Goal: Transaction & Acquisition: Obtain resource

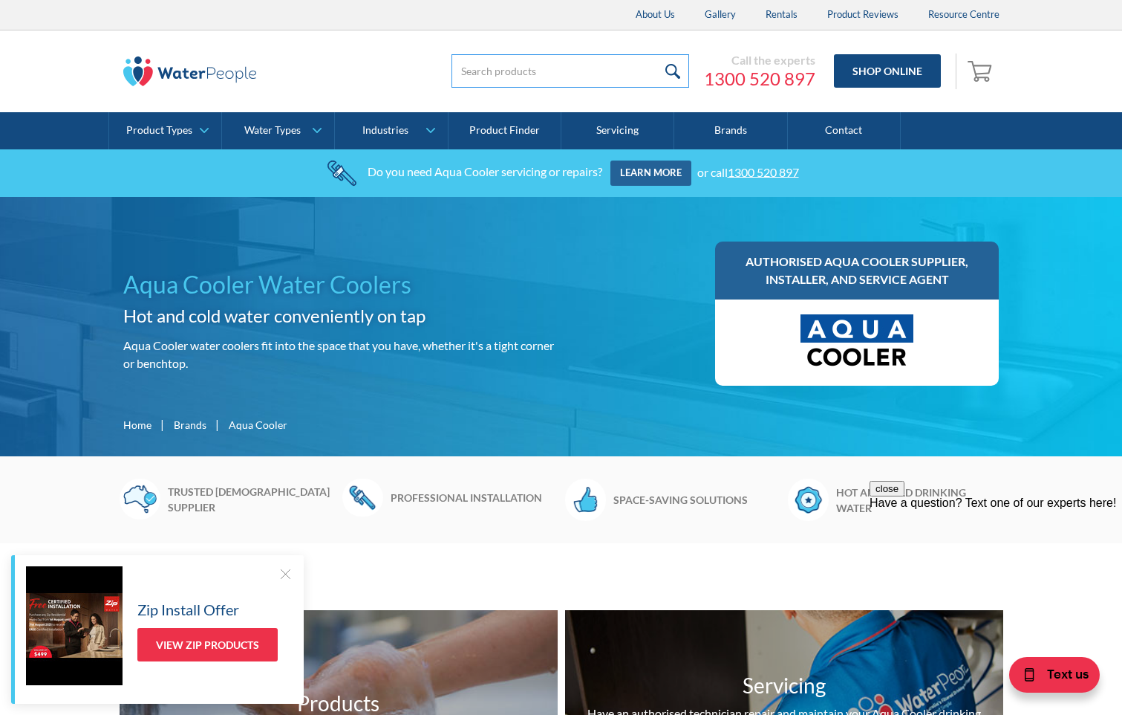
click at [489, 74] on input "search" at bounding box center [571, 70] width 238 height 33
paste input "M Series – 10L/h Chilled Drinking Fountain"
type input "M Series – 10L/h Chilled Drinking Fountain"
click at [657, 54] on input "submit" at bounding box center [673, 70] width 32 height 33
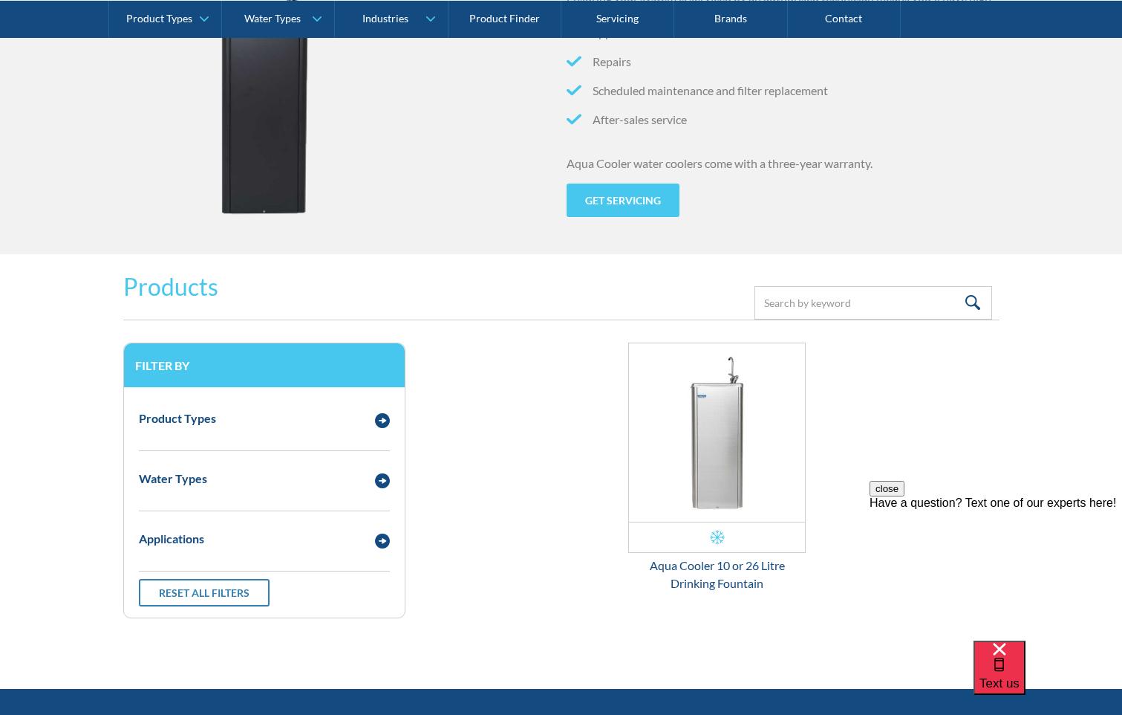
scroll to position [1634, 0]
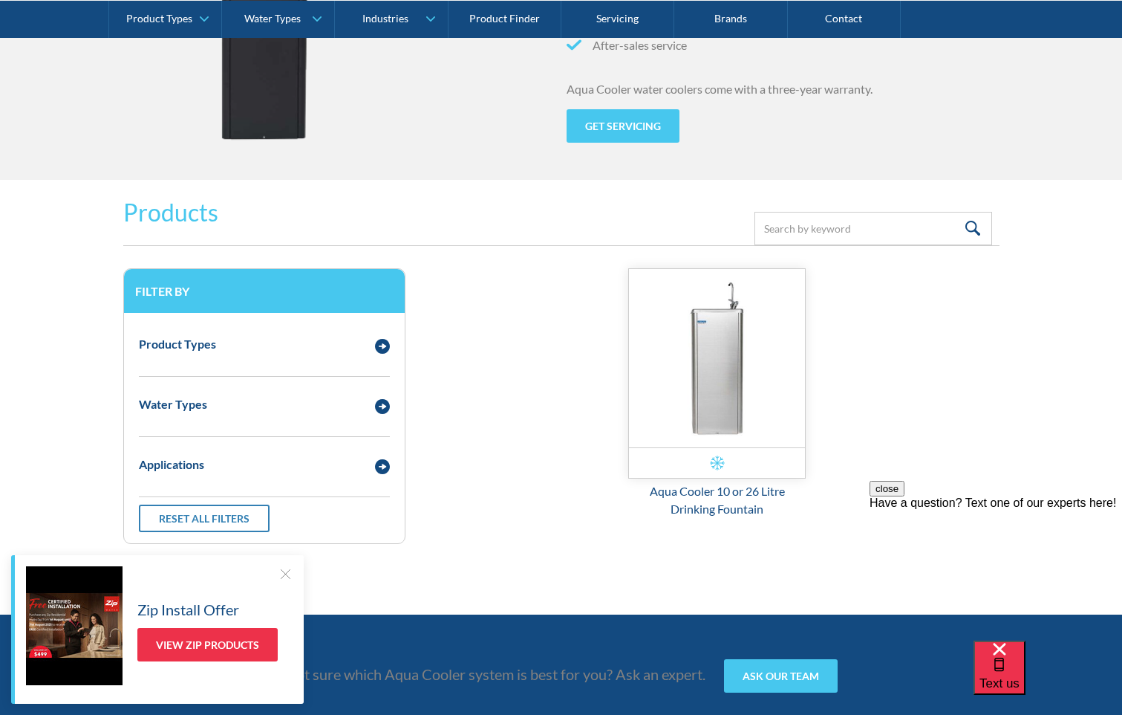
click at [723, 391] on img "Email Form 3" at bounding box center [717, 358] width 177 height 178
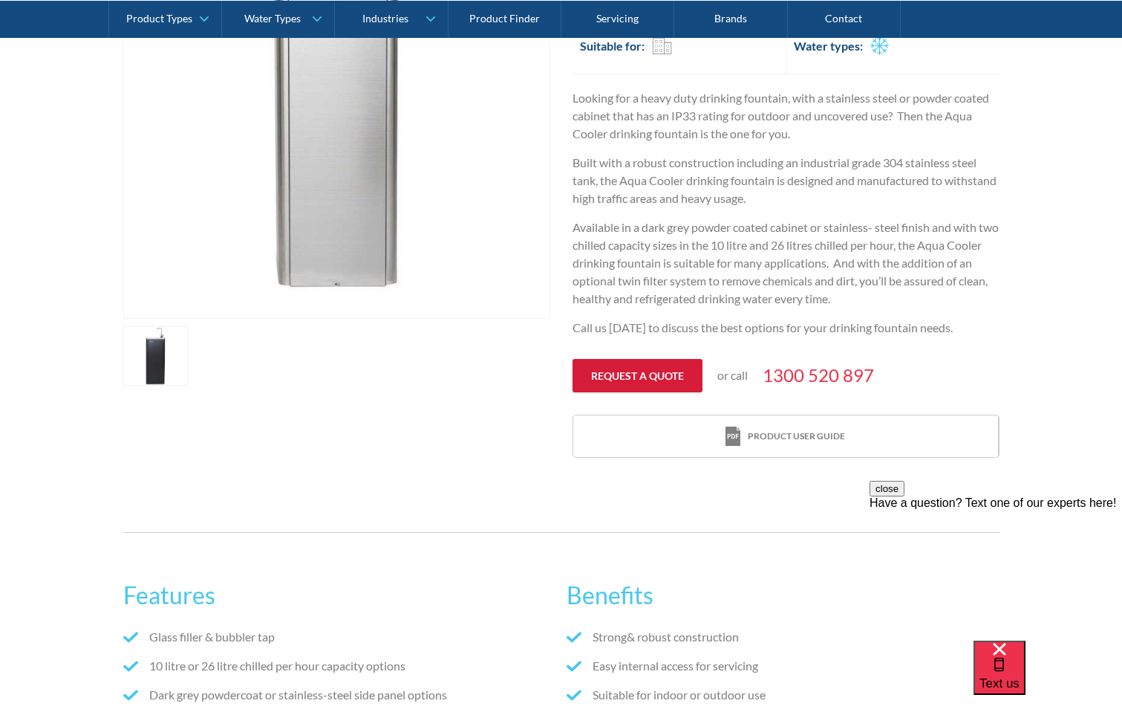
click at [631, 380] on link "Request a quote" at bounding box center [638, 375] width 130 height 33
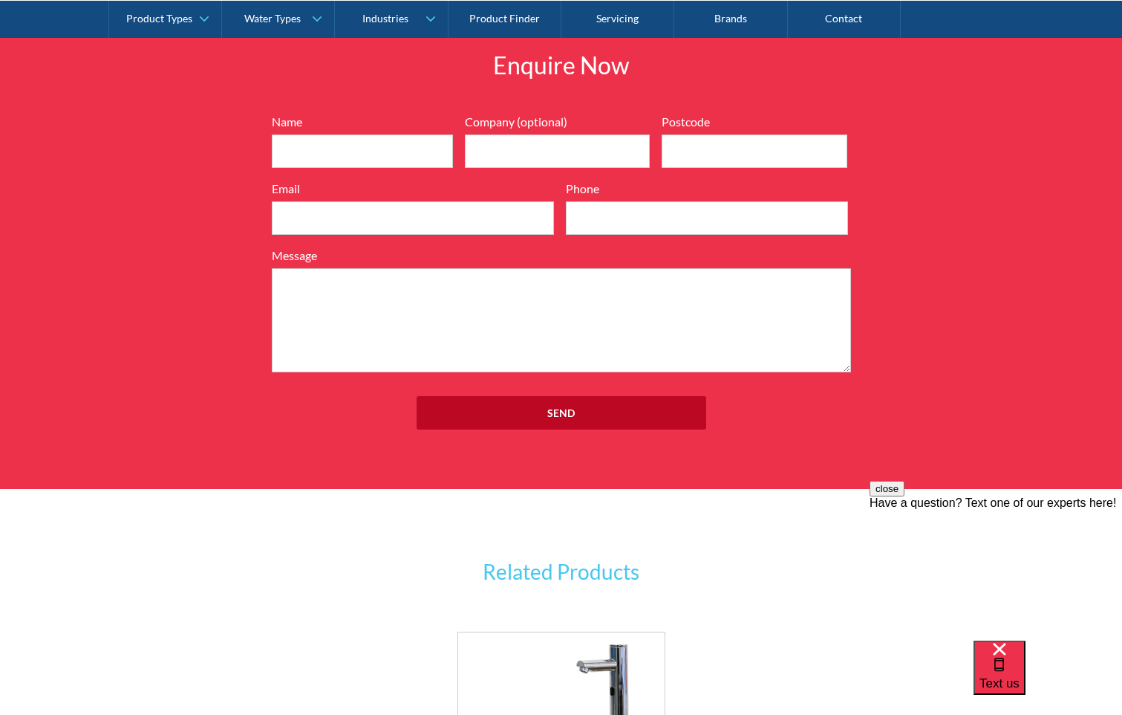
scroll to position [1692, 0]
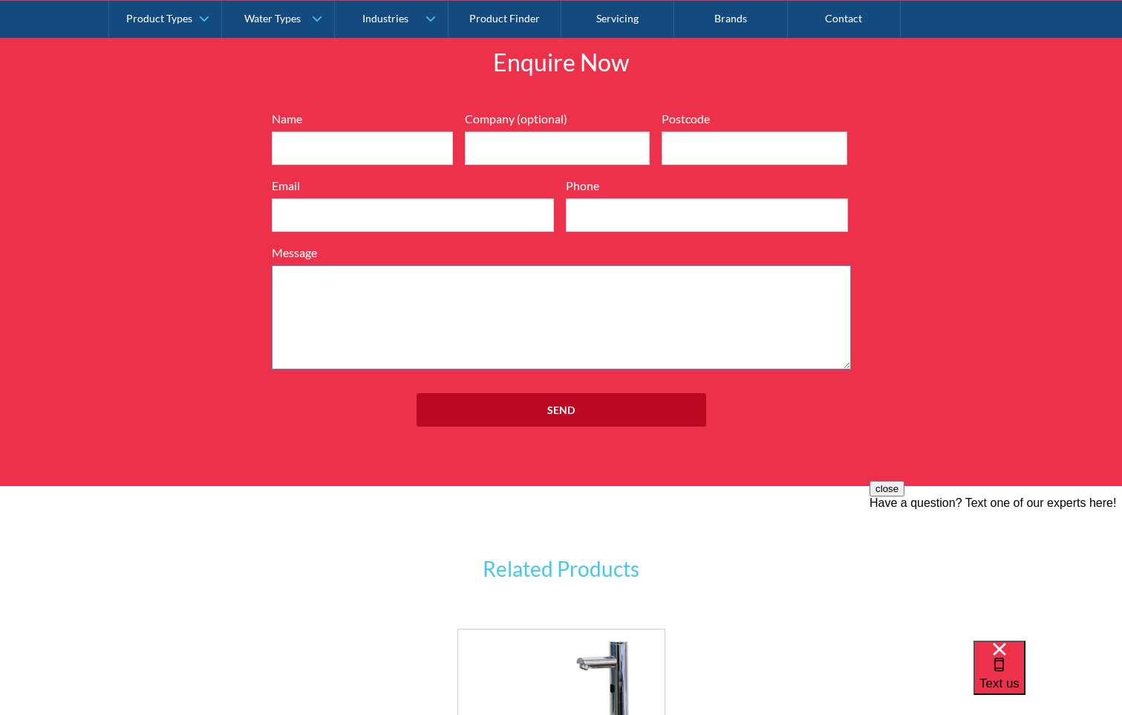
click at [337, 324] on textarea "Message" at bounding box center [561, 317] width 579 height 104
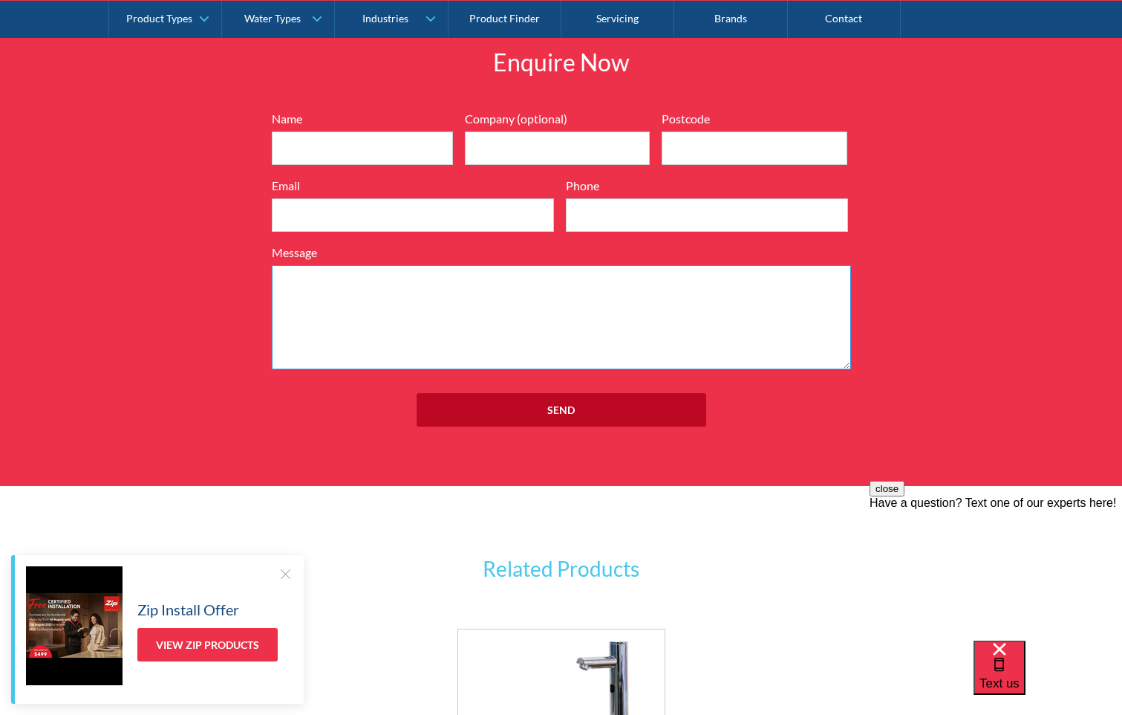
paste textarea "M Series – 10L/h Chilled Drinking Fountain"
paste textarea "in an unfiltered configuration"
click at [278, 281] on textarea "M Series – 10L/h Chilled Drinking Fountain in an unfiltered configuration" at bounding box center [561, 317] width 579 height 104
click at [704, 281] on textarea "M Series – 10L/h Chilled Drinking Fountain in an unfiltered configuration" at bounding box center [561, 317] width 579 height 104
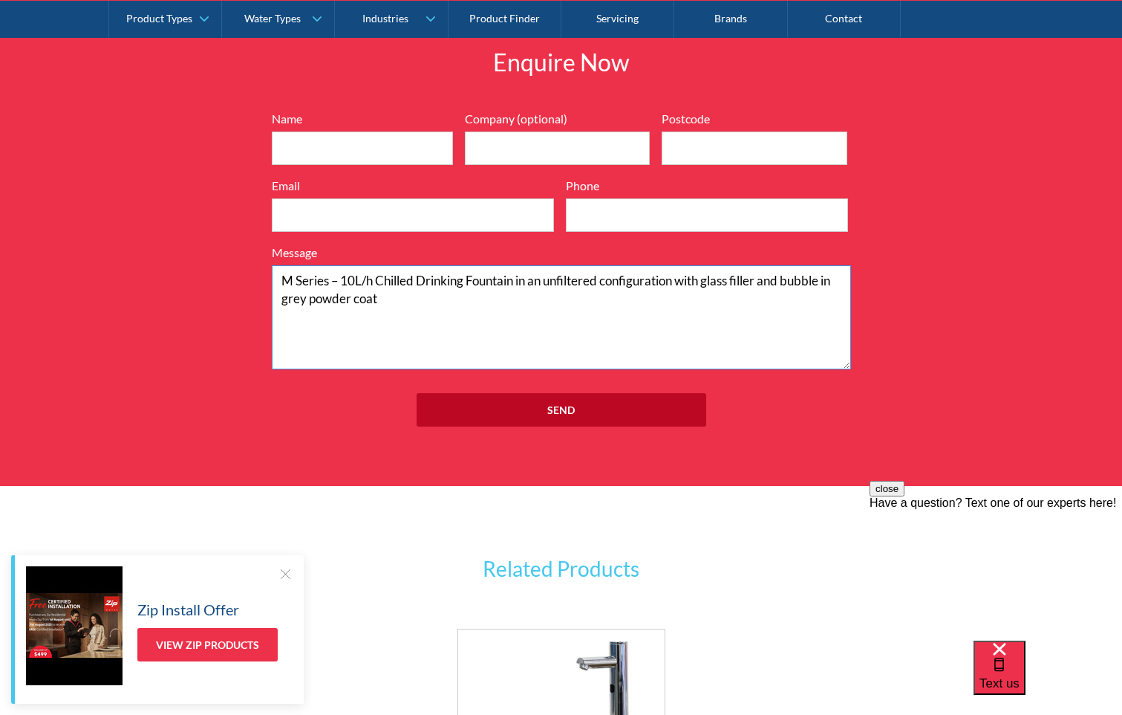
click at [279, 282] on textarea "M Series – 10L/h Chilled Drinking Fountain in an unfiltered configuration with …" at bounding box center [561, 317] width 579 height 104
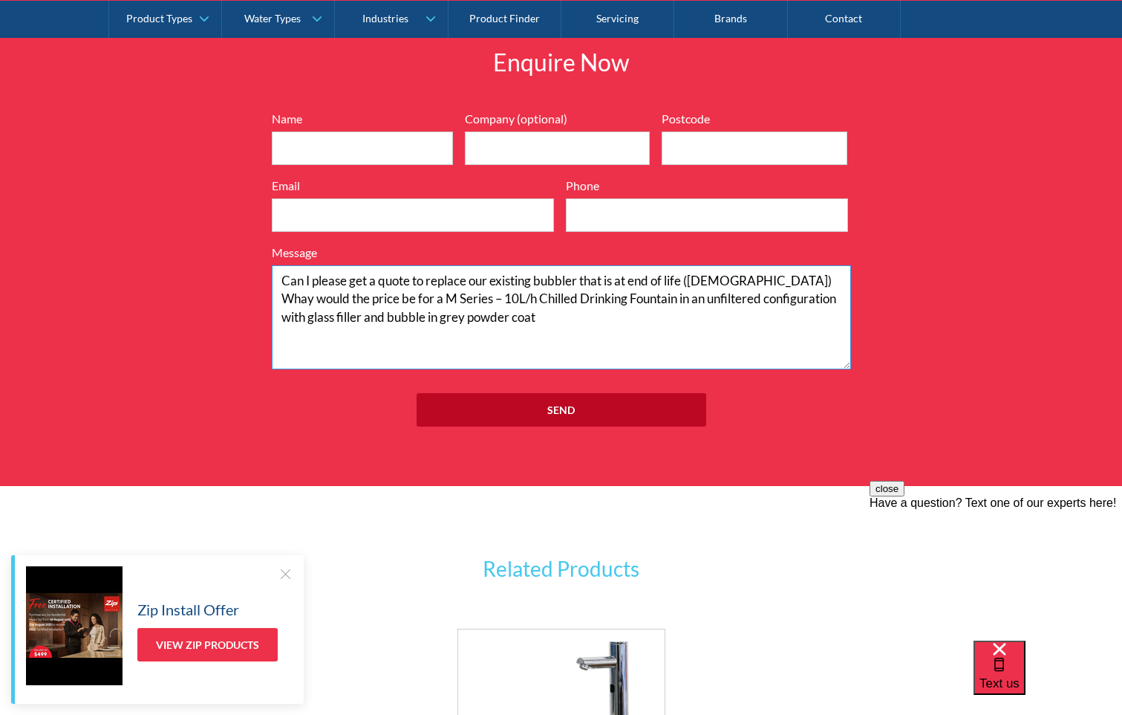
click at [490, 319] on textarea "Can I please get a quote to replace our existing bubbler that is at end of life…" at bounding box center [561, 317] width 579 height 104
click at [737, 316] on textarea "Can I please get a quote to replace our existing bubbler that is at end of life…" at bounding box center [561, 317] width 579 height 104
drag, startPoint x: 770, startPoint y: 316, endPoint x: 553, endPoint y: 318, distance: 217.6
click at [553, 318] on textarea "Can I please get a quote to replace our existing bubbler that is at end of life…" at bounding box center [561, 317] width 579 height 104
paste textarea "430-450 Mandalay Circuit, Beveridge, 3753, Victoria."
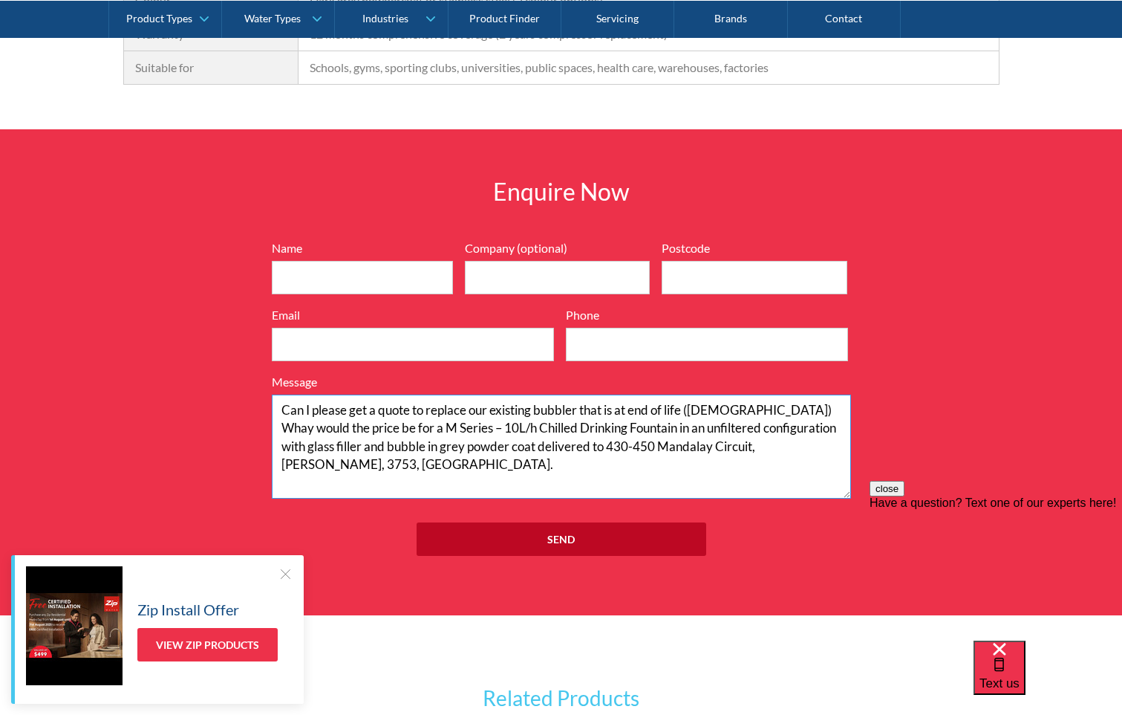
scroll to position [1544, 0]
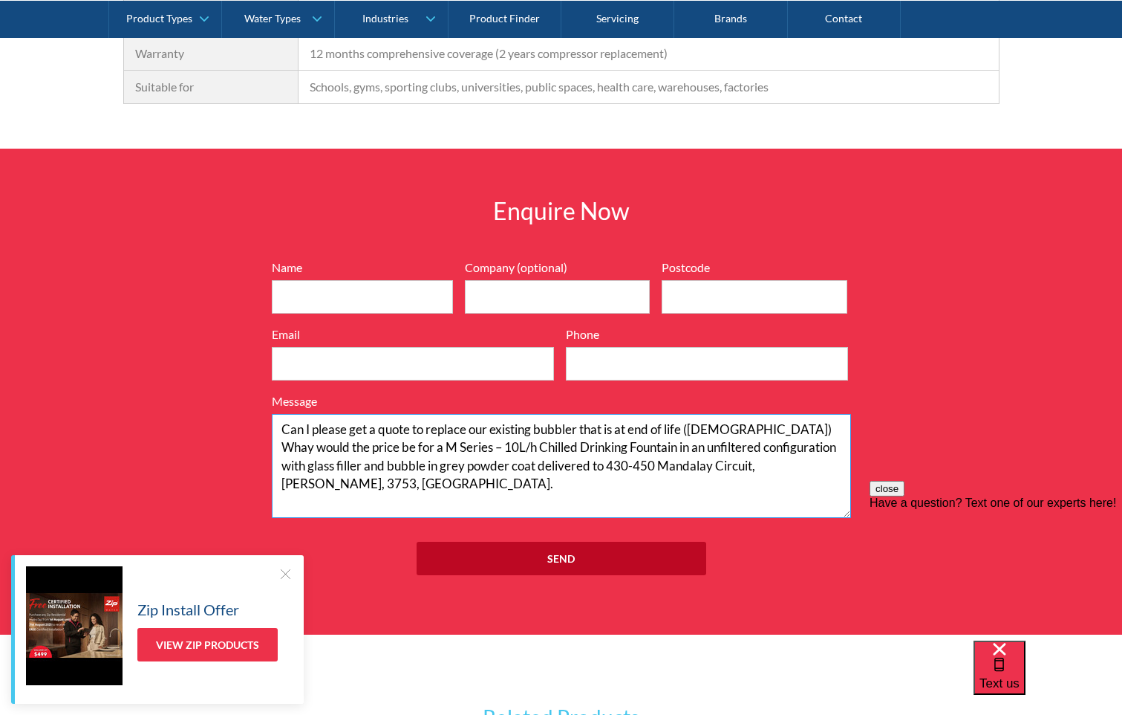
type textarea "Can I please get a quote to replace our existing bubbler that is at end of life…"
click at [338, 372] on input "Email" at bounding box center [413, 363] width 282 height 33
type input "maintenance@clubmandalay.com.au"
type input "damian mccarthy"
type input "3753"
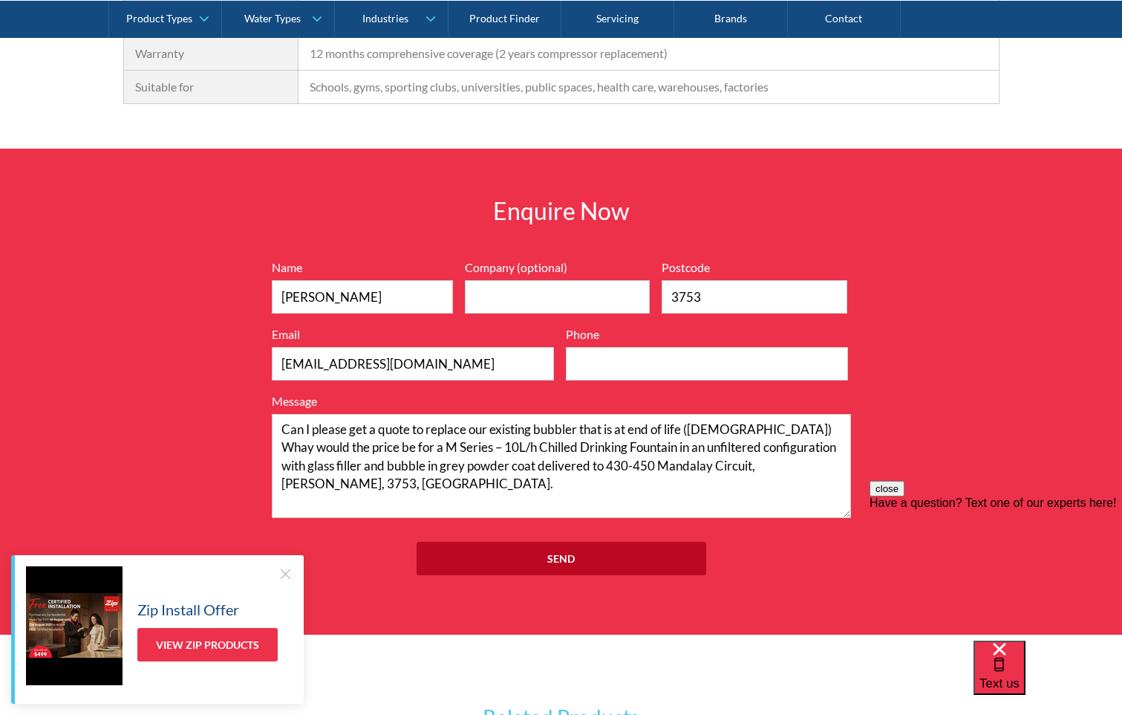
type input "0493448165"
click at [507, 293] on input "Company (optional)" at bounding box center [558, 296] width 186 height 33
type input "Avid Sports Mandalay Pty Ltd"
click at [914, 335] on div "Enquire Now 7199ebfc89469718eadd6f0c0345ca51cae17984353ea86a4a584a90323ec471d39…" at bounding box center [561, 392] width 1122 height 486
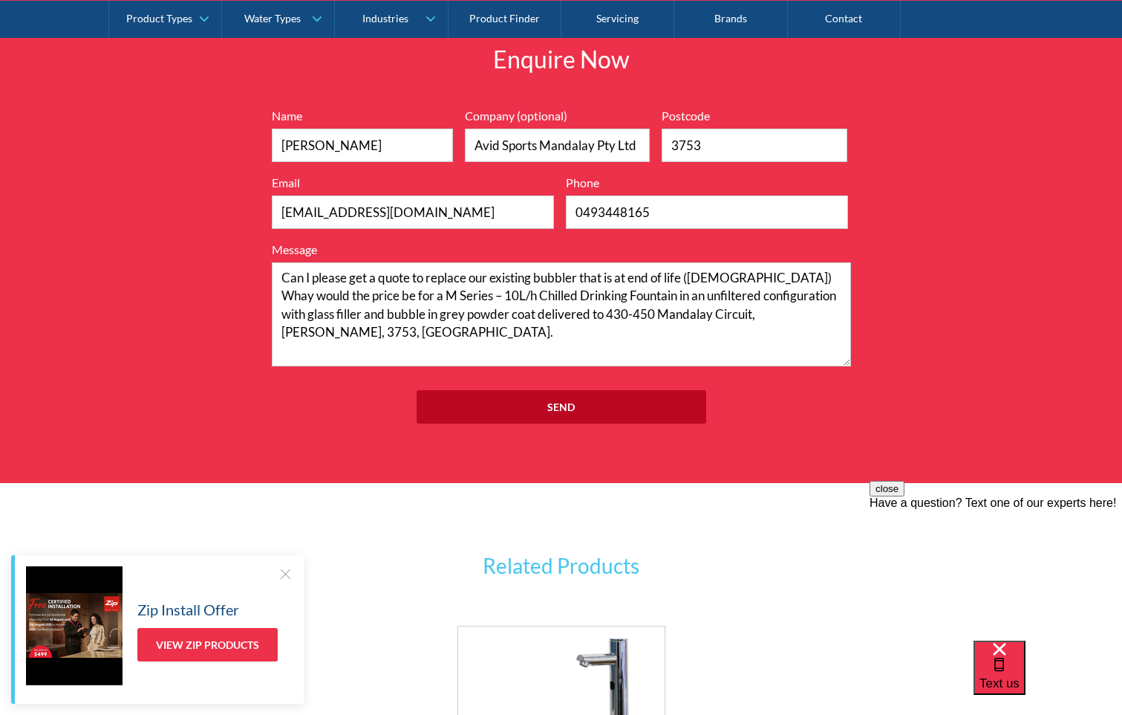
scroll to position [1692, 0]
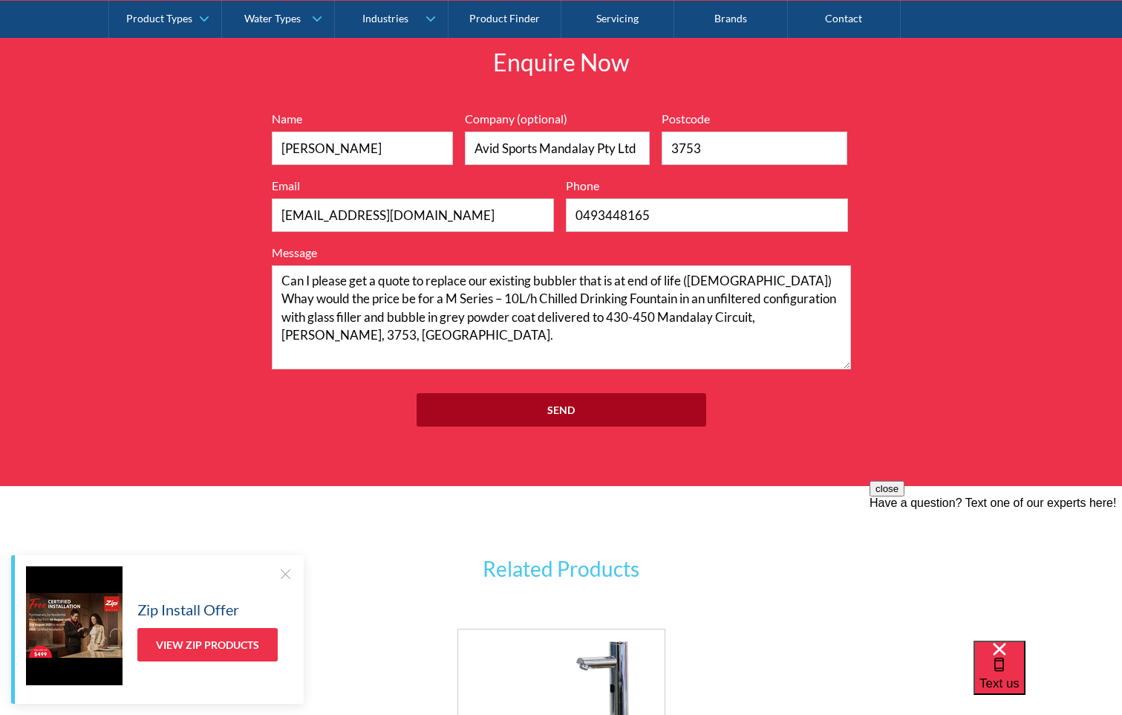
click at [559, 418] on input "Send" at bounding box center [562, 409] width 290 height 33
